Goal: Navigation & Orientation: Find specific page/section

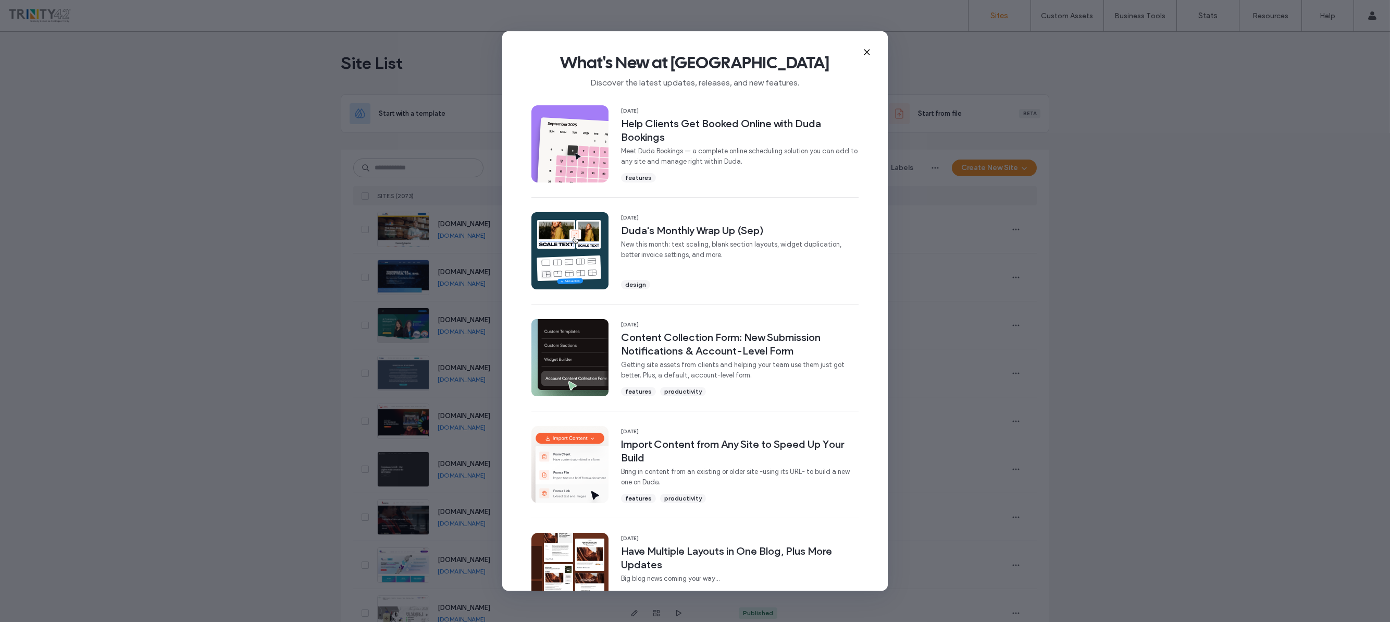
click at [694, 51] on icon at bounding box center [867, 52] width 8 height 8
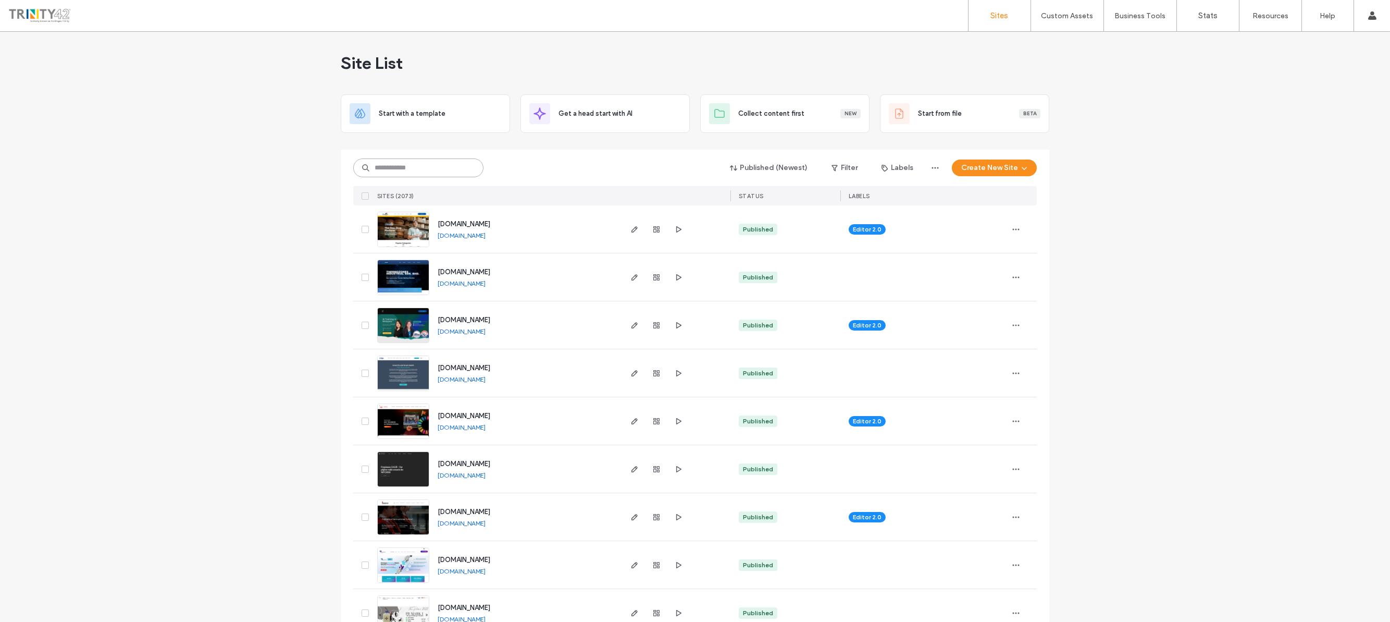
click at [451, 173] on input at bounding box center [418, 167] width 130 height 19
drag, startPoint x: 468, startPoint y: 233, endPoint x: 272, endPoint y: 306, distance: 208.4
click at [427, 172] on input at bounding box center [418, 167] width 130 height 19
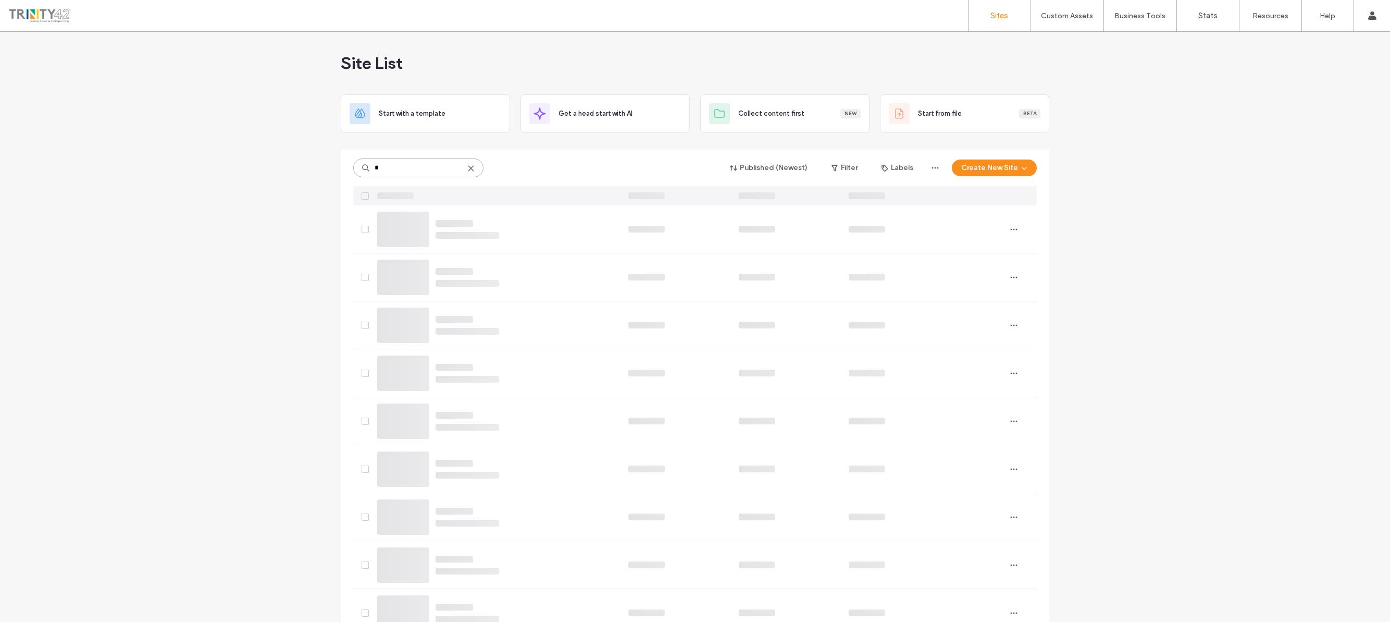
type input "*"
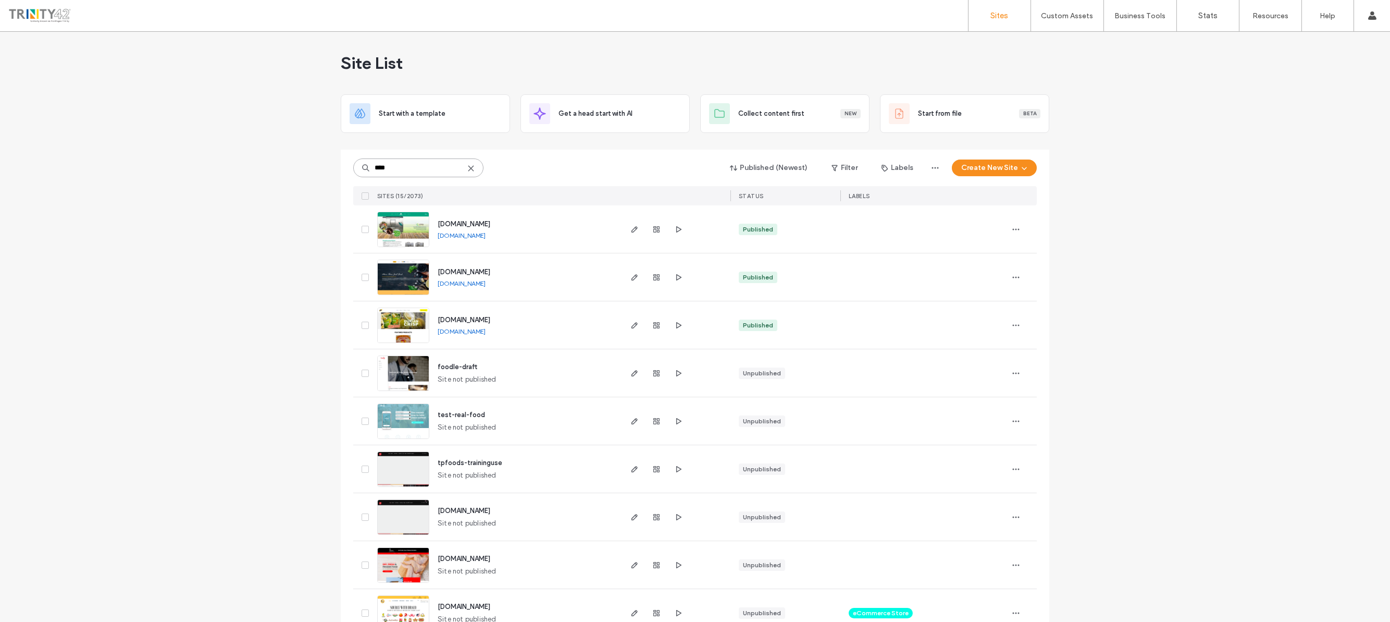
drag, startPoint x: 412, startPoint y: 160, endPoint x: 331, endPoint y: 172, distance: 81.6
click at [331, 172] on div "Site List Start with a template Get a head start with AI Collect content first …" at bounding box center [695, 484] width 1390 height 905
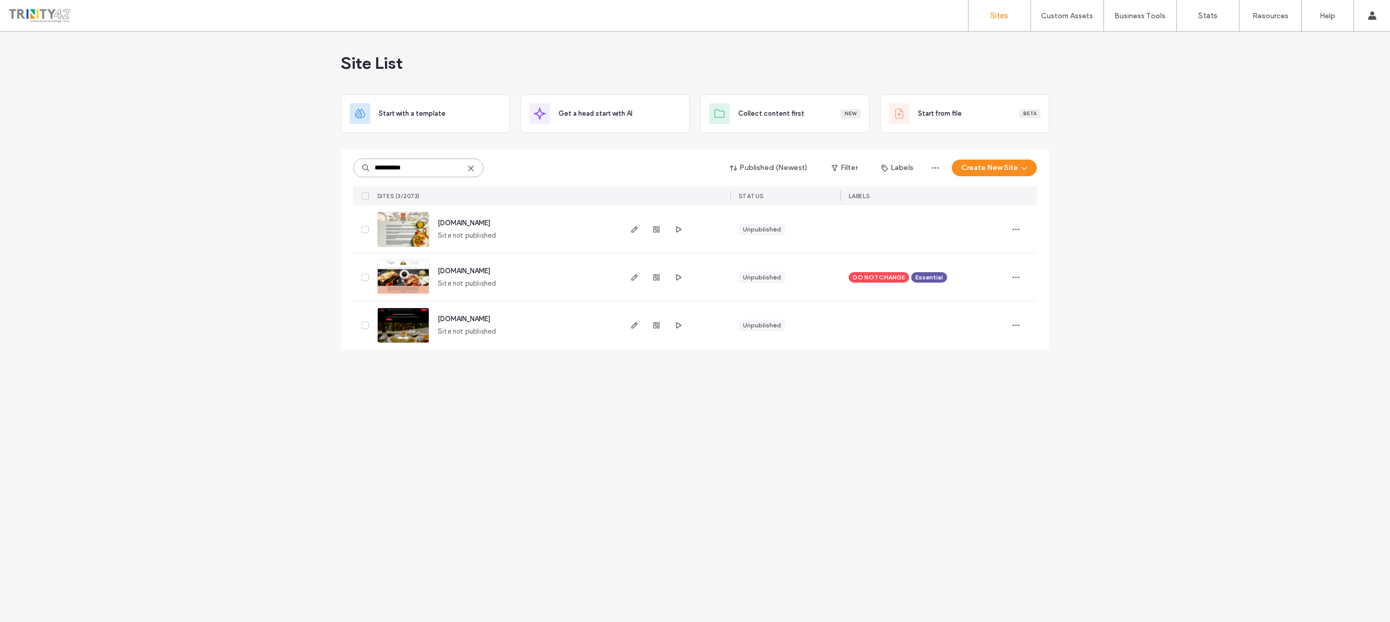
drag, startPoint x: 428, startPoint y: 165, endPoint x: 318, endPoint y: 167, distance: 110.0
click at [318, 167] on div "**********" at bounding box center [695, 327] width 1390 height 590
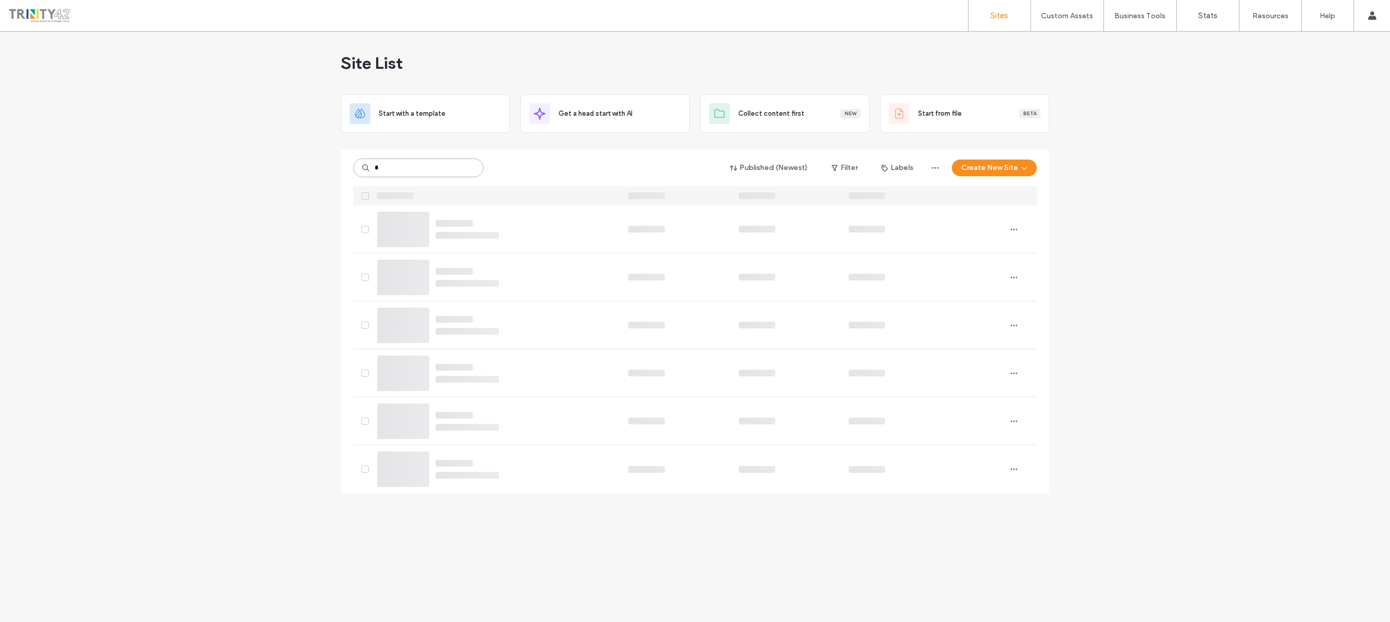
type input "*"
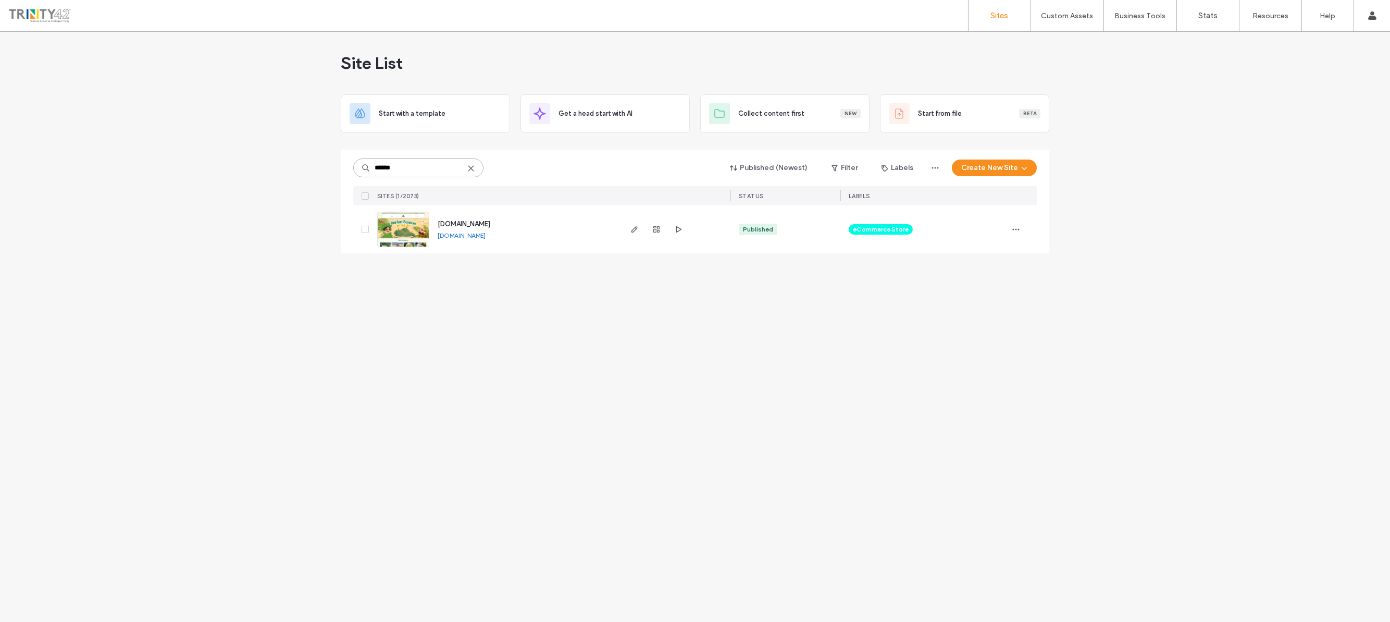
type input "******"
drag, startPoint x: 541, startPoint y: 220, endPoint x: 429, endPoint y: 226, distance: 111.6
click at [429, 226] on div "[DOMAIN_NAME] [DOMAIN_NAME]" at bounding box center [524, 229] width 191 height 48
copy span "[DOMAIN_NAME]"
